Goal: Complete application form

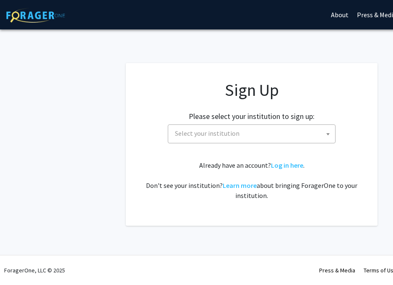
click at [246, 137] on span "Select your institution" at bounding box center [254, 133] width 164 height 17
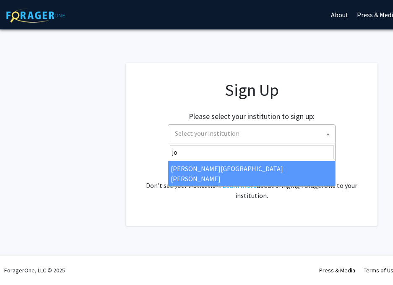
type input "jo"
select select "1"
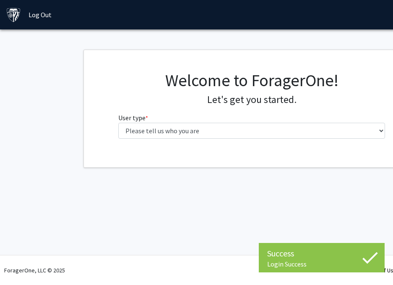
click at [267, 140] on div "Welcome to ForagerOne! Let's get you started. User type * required Please tell …" at bounding box center [252, 107] width 280 height 75
click at [264, 119] on fg-select "User type * required Please tell us who you are Undergraduate Student Master's …" at bounding box center [251, 126] width 267 height 26
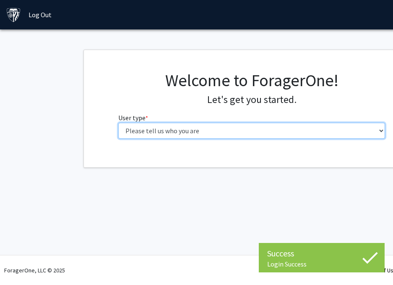
click at [236, 126] on select "Please tell us who you are Undergraduate Student Master's Student Doctoral Cand…" at bounding box center [251, 131] width 267 height 16
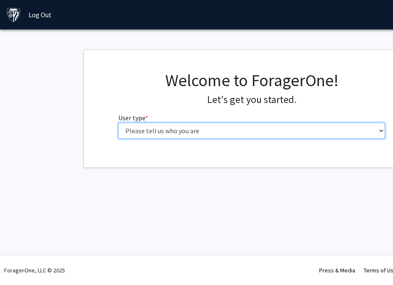
select select "2: masters"
click at [118, 123] on select "Please tell us who you are Undergraduate Student Master's Student Doctoral Cand…" at bounding box center [251, 131] width 267 height 16
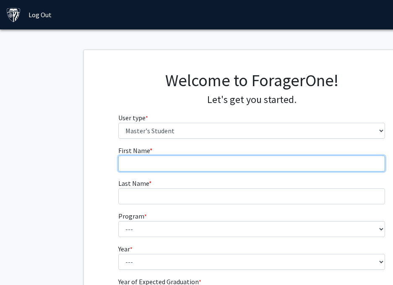
click at [239, 161] on input "First Name * required" at bounding box center [251, 163] width 267 height 16
type input "Arisa"
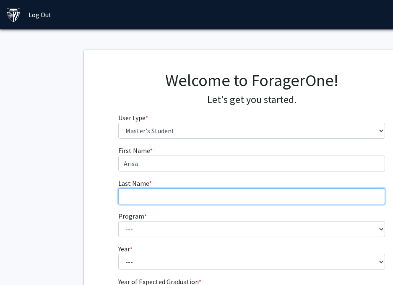
type input "Waters"
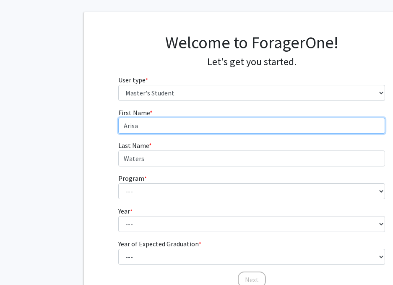
scroll to position [48, 0]
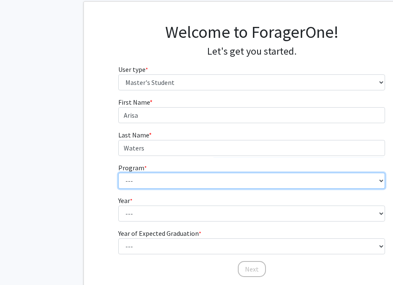
click at [203, 182] on select "--- Anatomy Education Applied and Computational Mathematics Applied Biomedical …" at bounding box center [251, 181] width 267 height 16
click at [118, 173] on select "--- Anatomy Education Applied and Computational Mathematics Applied Biomedical …" at bounding box center [251, 181] width 267 height 16
click at [265, 180] on select "--- Anatomy Education Applied and Computational Mathematics Applied Biomedical …" at bounding box center [251, 181] width 267 height 16
click at [227, 177] on select "--- Anatomy Education Applied and Computational Mathematics Applied Biomedical …" at bounding box center [251, 181] width 267 height 16
select select "54: 43"
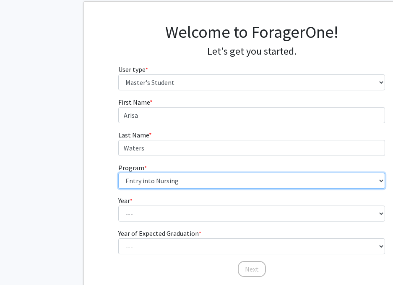
click at [118, 173] on select "--- Anatomy Education Applied and Computational Mathematics Applied Biomedical …" at bounding box center [251, 181] width 267 height 16
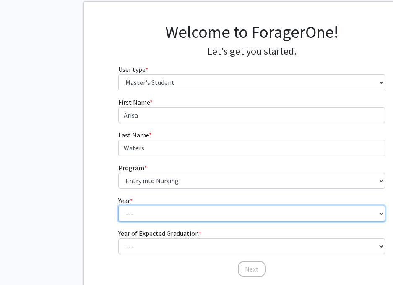
click at [170, 209] on select "--- First Year Second Year" at bounding box center [251, 213] width 267 height 16
select select "1: first_year"
click at [118, 205] on select "--- First Year Second Year" at bounding box center [251, 213] width 267 height 16
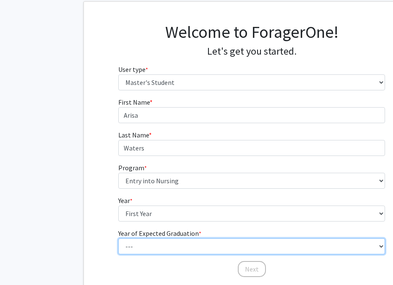
click at [166, 241] on select "--- 2025 2026 2027 2028 2029 2030 2031 2032 2033 2034" at bounding box center [251, 246] width 267 height 16
select select "3: 2027"
click at [118, 238] on select "--- 2025 2026 2027 2028 2029 2030 2031 2032 2033 2034" at bounding box center [251, 246] width 267 height 16
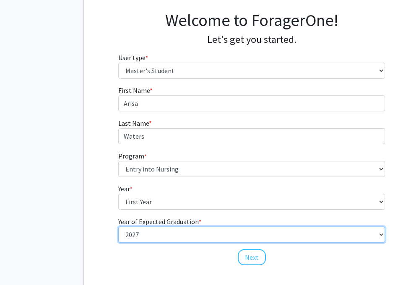
scroll to position [67, 0]
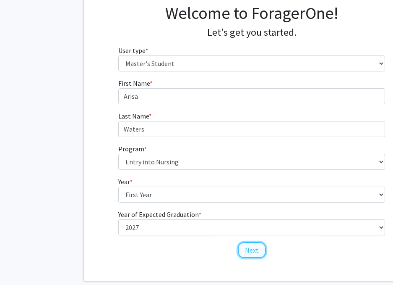
click at [254, 244] on button "Next" at bounding box center [252, 250] width 28 height 16
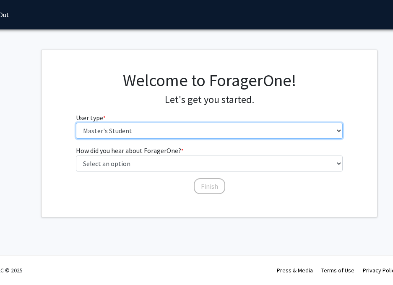
click at [231, 128] on select "Please tell us who you are Undergraduate Student Master's Student Doctoral Cand…" at bounding box center [209, 131] width 267 height 16
click at [75, 123] on select "Please tell us who you are Undergraduate Student Master's Student Doctoral Cand…" at bounding box center [208, 131] width 267 height 16
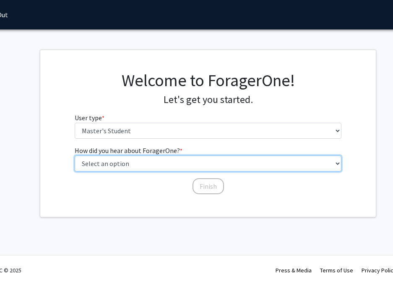
click at [199, 167] on select "Select an option Peer/student recommendation Faculty/staff recommendation Unive…" at bounding box center [208, 163] width 267 height 16
select select "3: university_website"
click at [75, 155] on select "Select an option Peer/student recommendation Faculty/staff recommendation Unive…" at bounding box center [208, 163] width 267 height 16
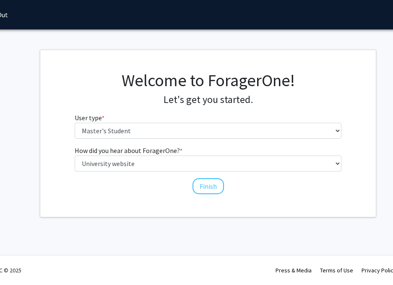
click at [200, 197] on div "Welcome to ForagerOne! Let's get you started. User type * required Please tell …" at bounding box center [208, 133] width 336 height 167
click at [203, 191] on button "Finish" at bounding box center [208, 186] width 31 height 16
